Goal: Find specific page/section: Find specific page/section

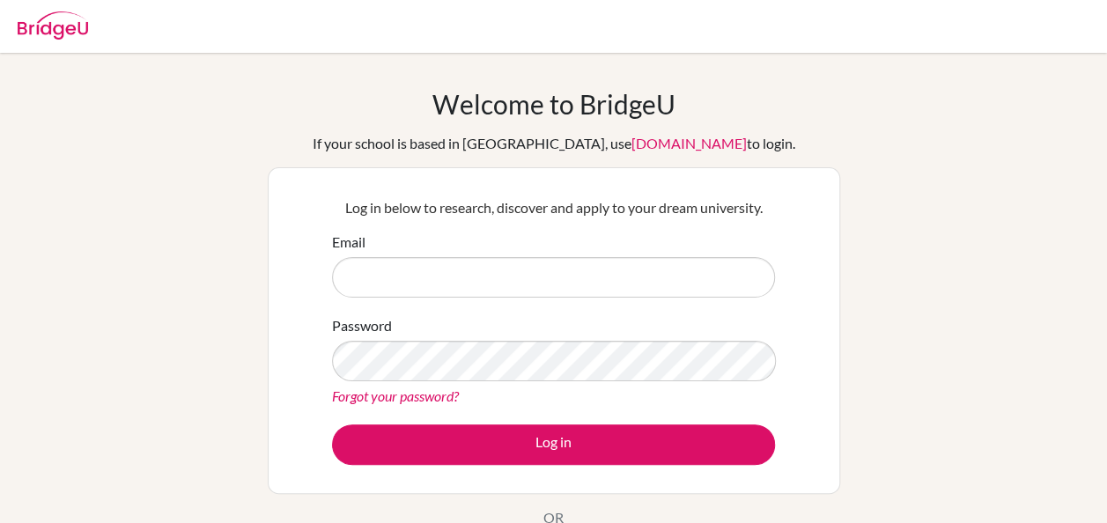
type input "[EMAIL_ADDRESS][DOMAIN_NAME]"
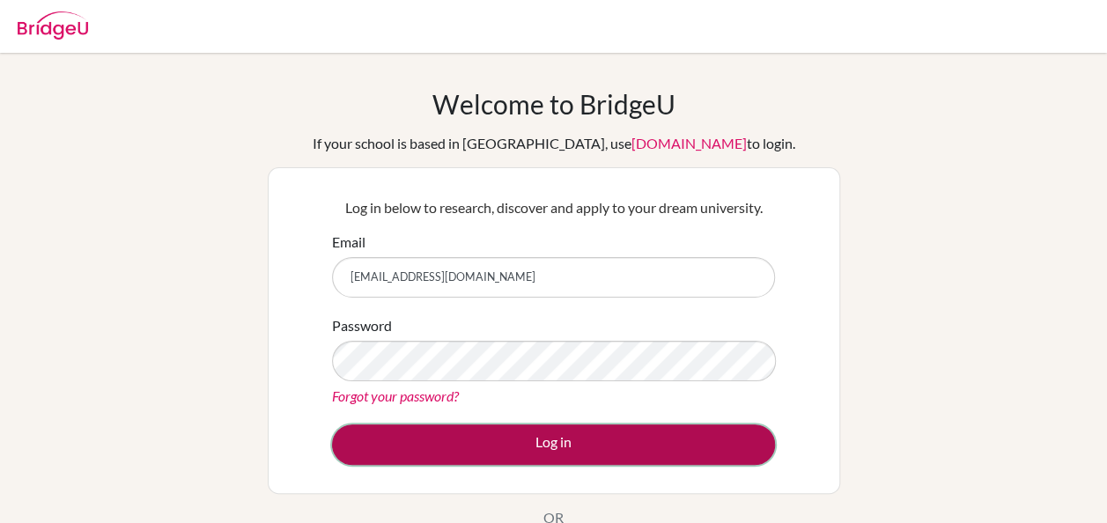
click at [532, 451] on button "Log in" at bounding box center [553, 444] width 443 height 41
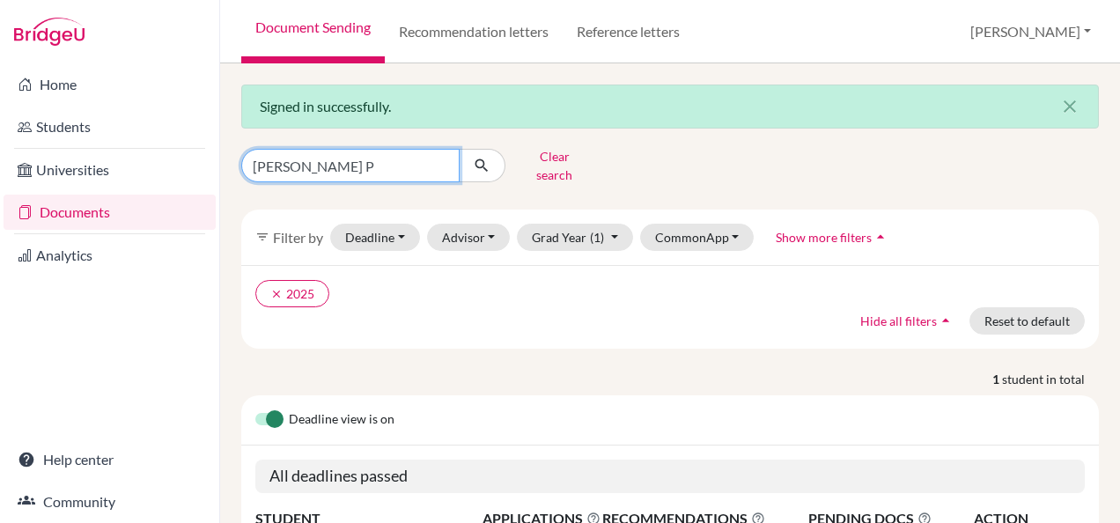
drag, startPoint x: 331, startPoint y: 162, endPoint x: 216, endPoint y: 167, distance: 115.5
click at [216, 167] on div "Home Students Universities Documents Analytics Help center Community Document S…" at bounding box center [560, 261] width 1120 height 523
type input "Anuska"
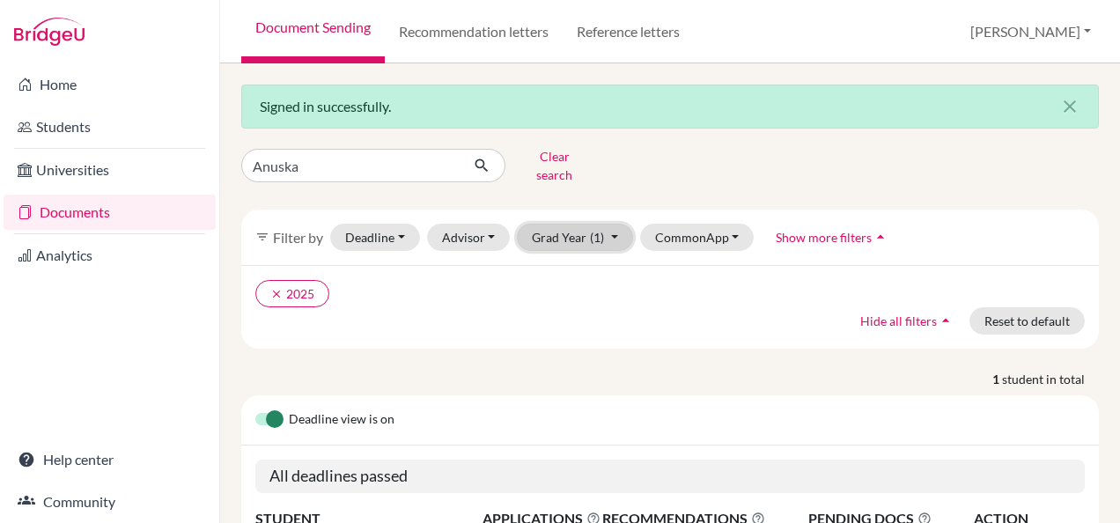
click at [609, 224] on button "Grad Year (1)" at bounding box center [575, 237] width 116 height 27
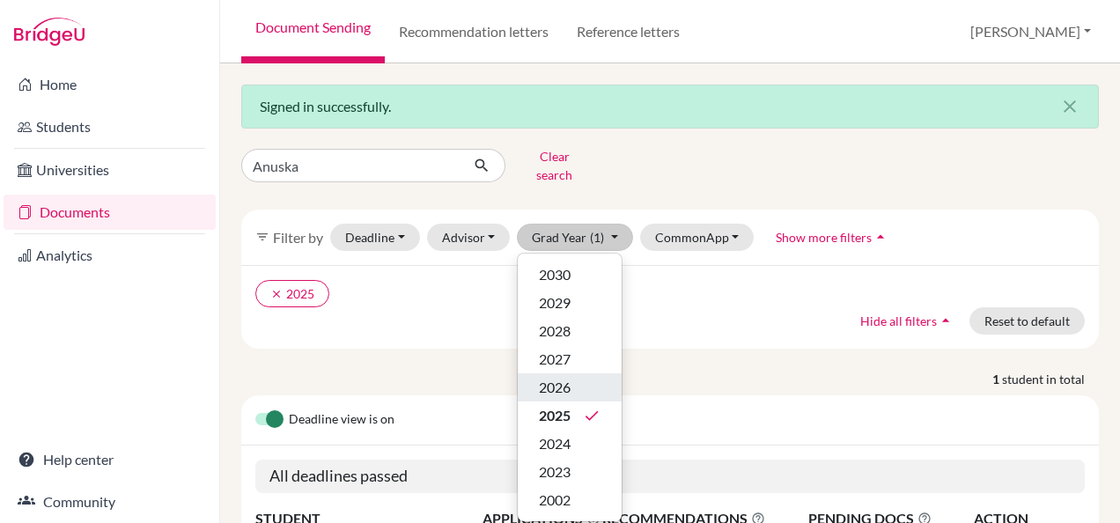
click at [573, 377] on div "2026" at bounding box center [570, 387] width 62 height 21
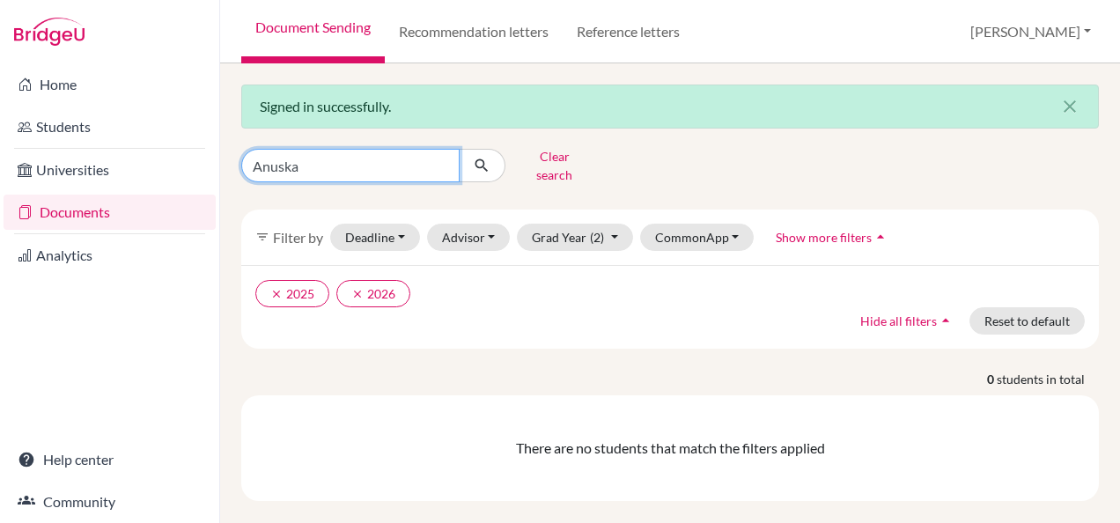
click at [290, 158] on input "Anuska" at bounding box center [350, 165] width 218 height 33
type input "[PERSON_NAME]"
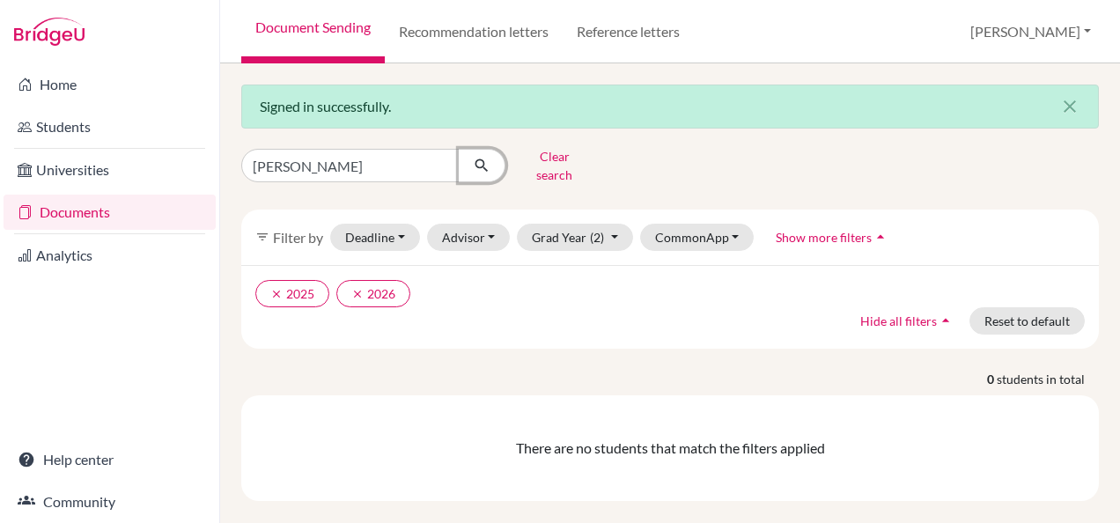
click at [475, 165] on icon "submit" at bounding box center [482, 166] width 18 height 18
click at [376, 285] on button "clear 2026" at bounding box center [373, 293] width 74 height 27
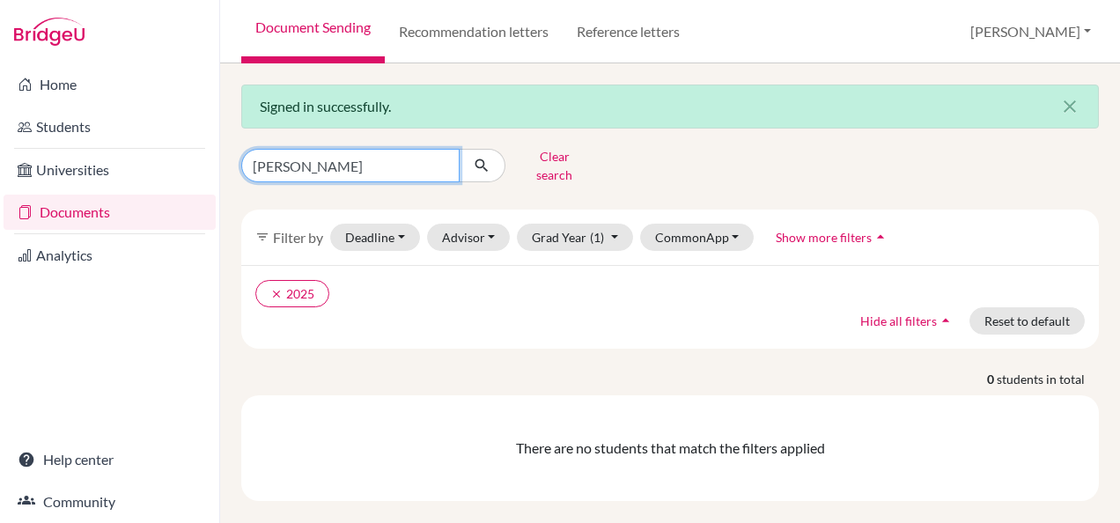
click at [291, 160] on input "[PERSON_NAME]" at bounding box center [350, 165] width 218 height 33
drag, startPoint x: 294, startPoint y: 158, endPoint x: 308, endPoint y: 164, distance: 15.0
click at [301, 161] on input "Anushha" at bounding box center [350, 165] width 218 height 33
type input "Anushka"
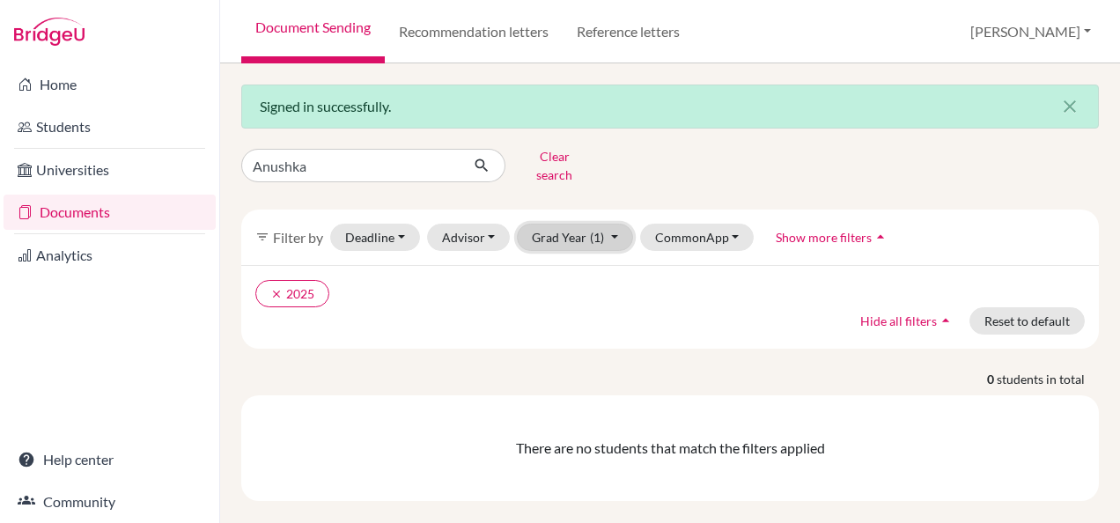
click at [611, 224] on button "Grad Year (1)" at bounding box center [575, 237] width 116 height 27
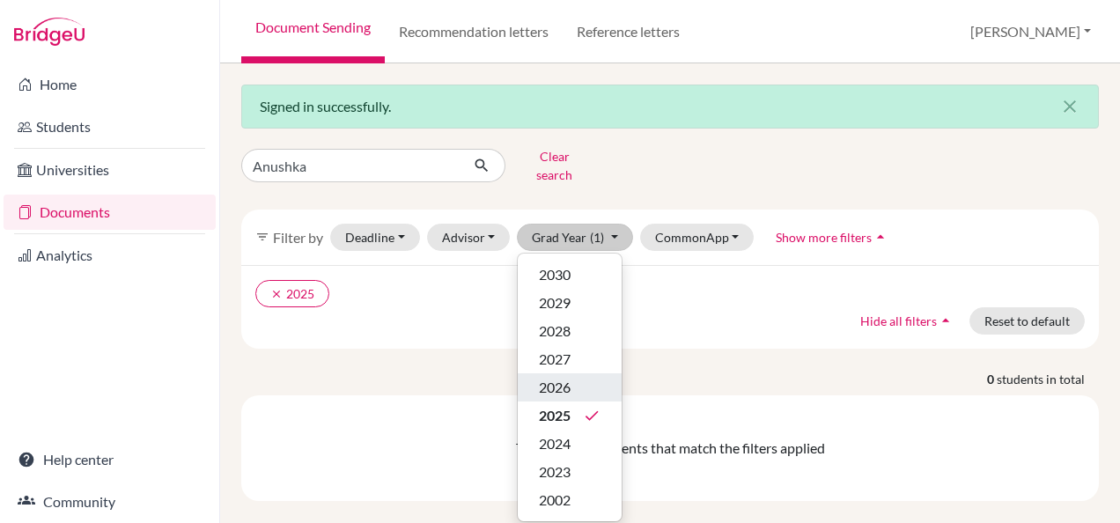
click at [559, 380] on span "2026" at bounding box center [555, 387] width 32 height 21
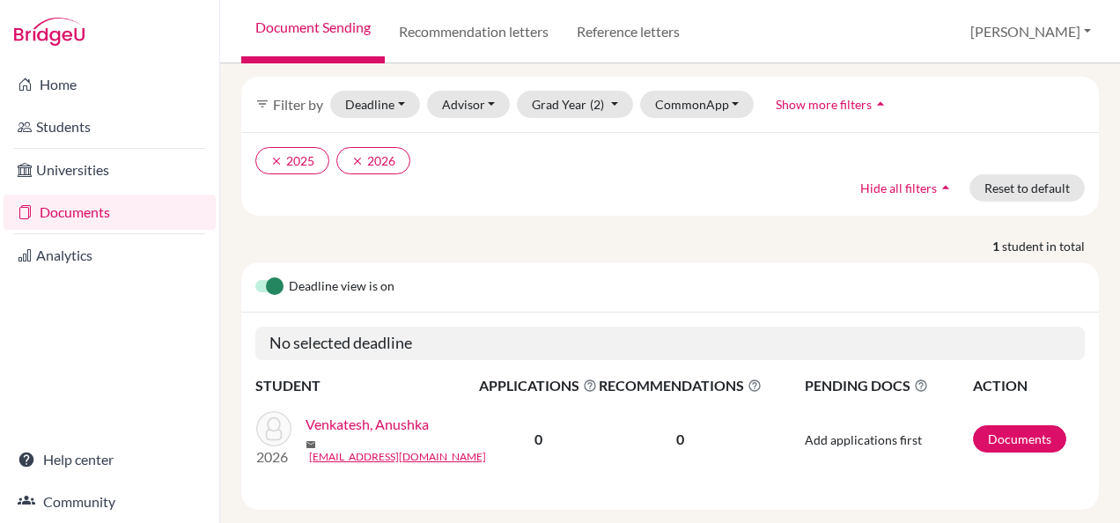
scroll to position [146, 0]
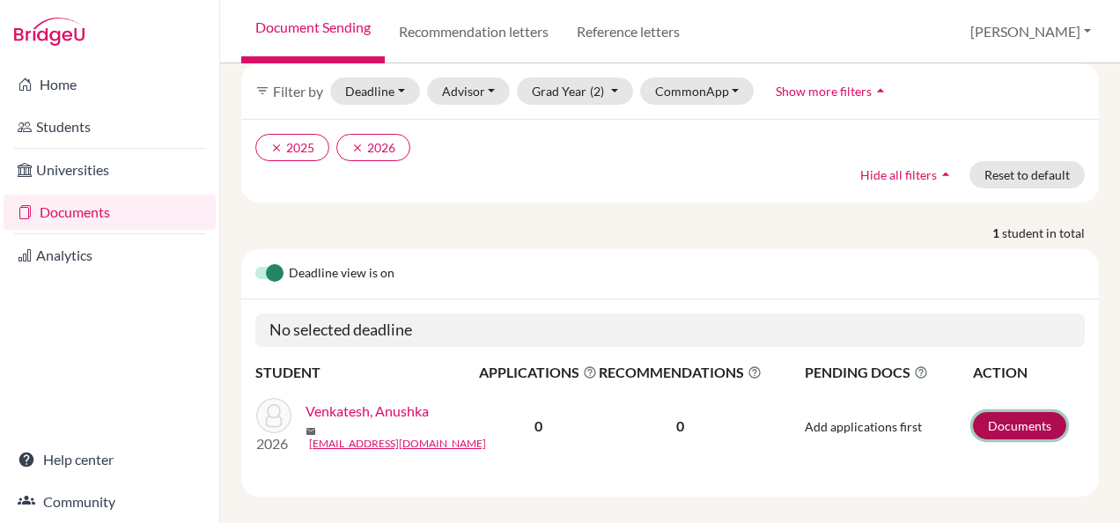
click at [991, 418] on link "Documents" at bounding box center [1019, 425] width 93 height 27
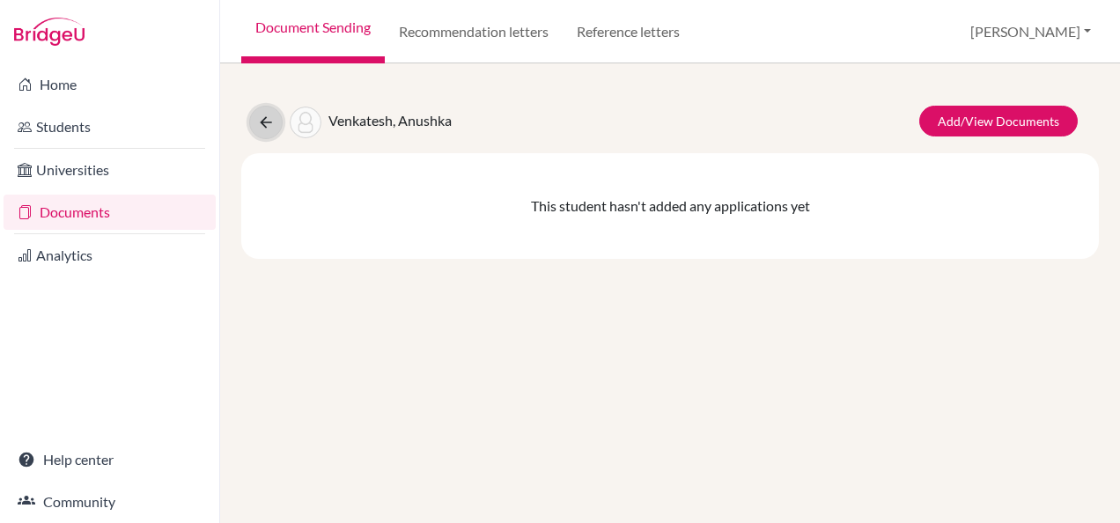
click at [267, 109] on button at bounding box center [265, 122] width 33 height 33
